Goal: Entertainment & Leisure: Consume media (video, audio)

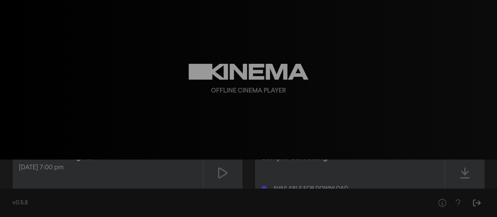
scroll to position [33, 0]
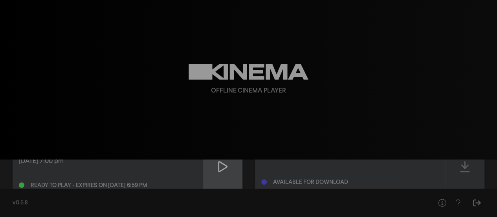
click at [219, 173] on div at bounding box center [222, 166] width 39 height 56
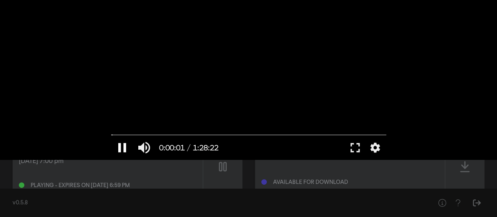
click at [123, 145] on button "pause" at bounding box center [122, 148] width 22 height 24
click at [359, 149] on button "fullscreen" at bounding box center [355, 148] width 22 height 24
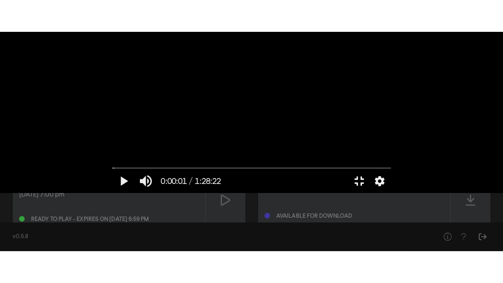
scroll to position [0, 0]
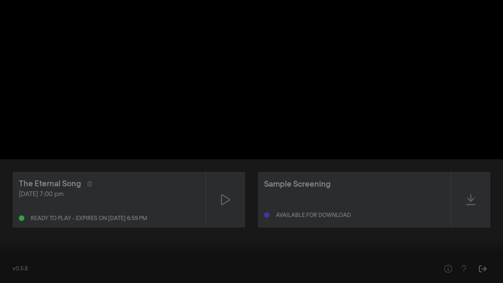
drag, startPoint x: 470, startPoint y: 270, endPoint x: 466, endPoint y: 272, distance: 4.8
click at [466, 216] on button "fullscreen_exit" at bounding box center [468, 272] width 22 height 24
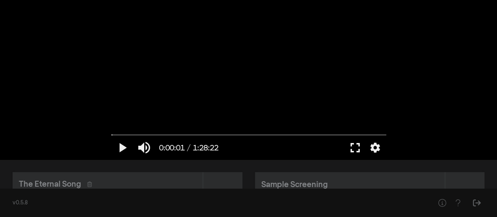
click at [352, 147] on button "fullscreen" at bounding box center [355, 148] width 22 height 24
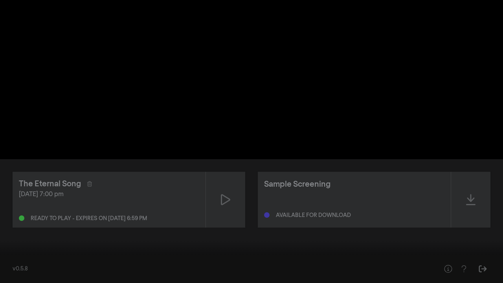
click at [488, 216] on button "settings" at bounding box center [488, 272] width 18 height 24
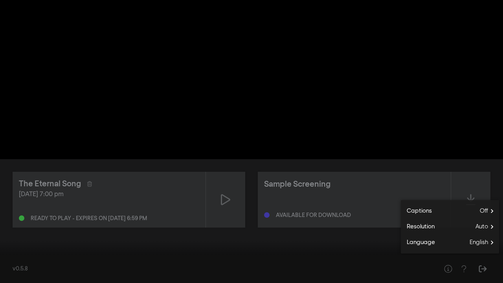
click at [383, 216] on div at bounding box center [286, 272] width 342 height 24
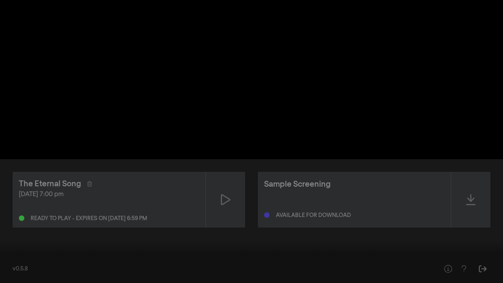
click at [15, 216] on button "play_arrow" at bounding box center [15, 272] width 22 height 24
type input "8.112805"
type input "0.850877192982456"
type input "8.76093"
type input "0.868421052631579"
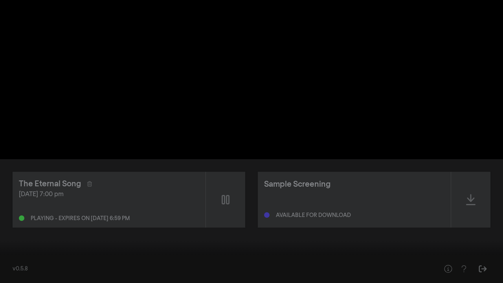
type input "8.887318"
type input "0.885964912280702"
type input "8.902218"
type input "0.903508771929825"
type input "8.933782"
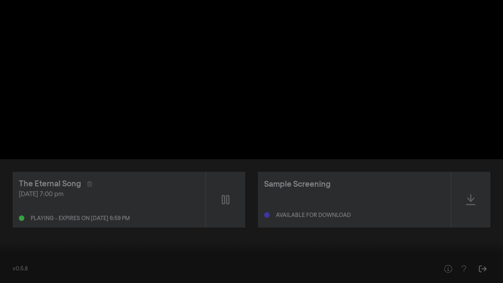
type input "0.921052631578947"
type input "8.966843"
type input "0.93859649122807"
type input "9.017676"
type input "0.956140350877193"
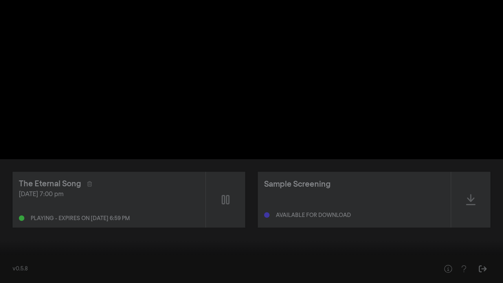
type input "10.335602"
type input "0.973684210526316"
type input "10.351329"
type input "0.973684210526316"
click at [64, 216] on input "Volume" at bounding box center [58, 271] width 20 height 5
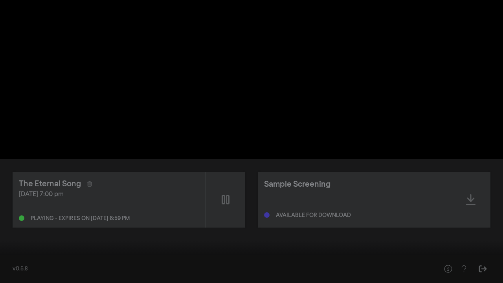
type input "70.357582"
